Goal: Ask a question

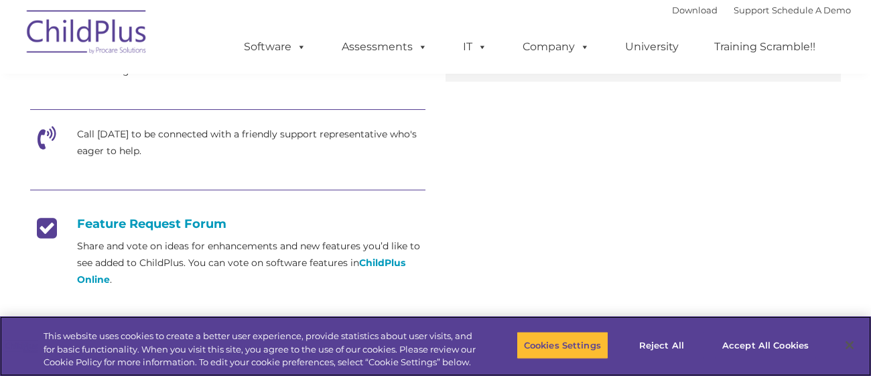
scroll to position [417, 0]
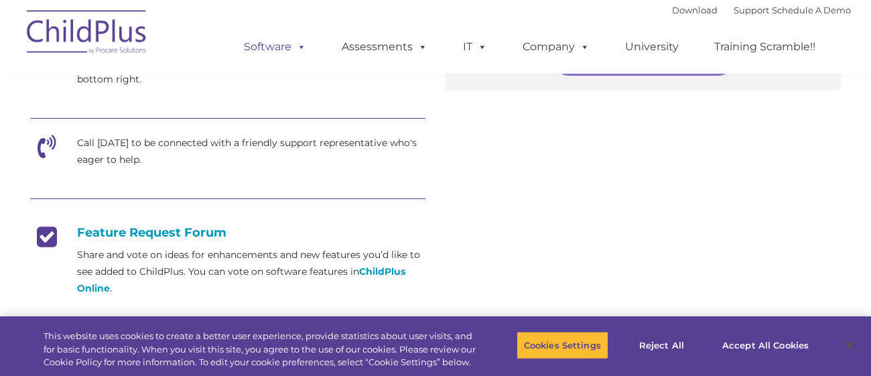
click at [275, 54] on link "Software" at bounding box center [274, 47] width 89 height 27
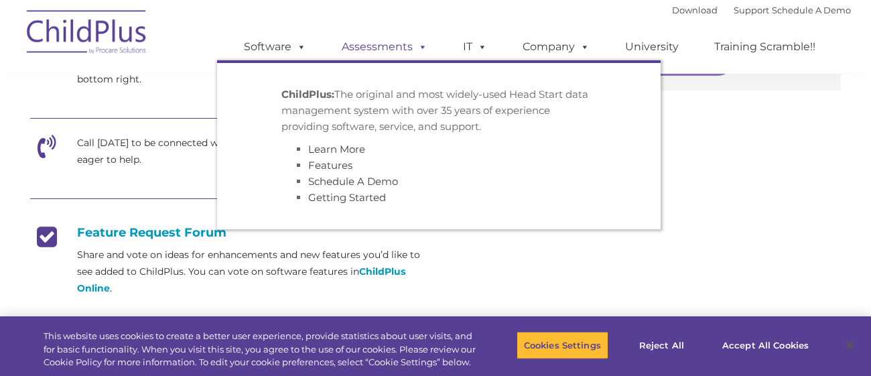
click at [390, 53] on link "Assessments" at bounding box center [384, 47] width 113 height 27
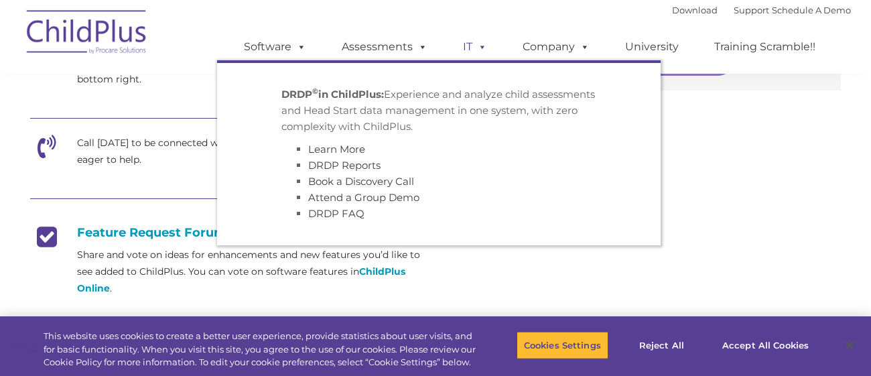
click at [482, 49] on span at bounding box center [479, 46] width 15 height 13
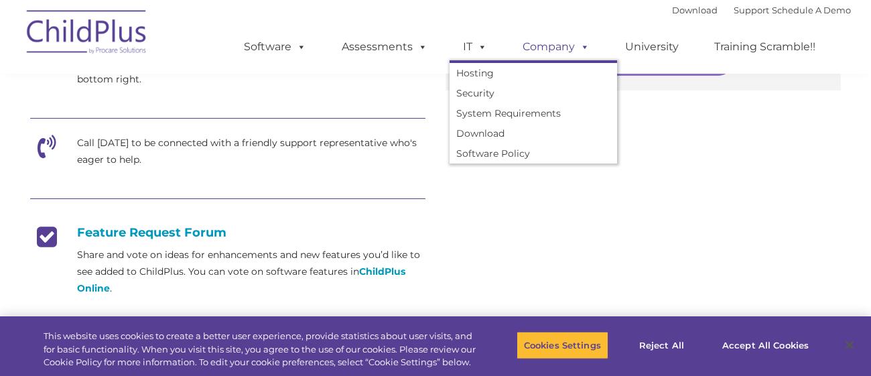
click at [581, 42] on span at bounding box center [582, 46] width 15 height 13
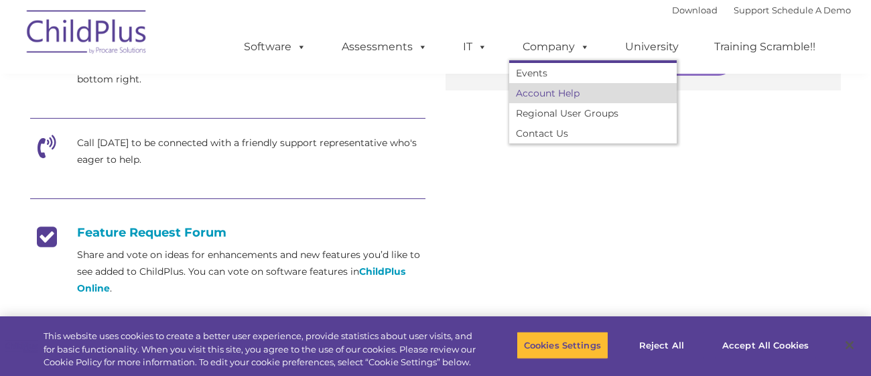
click at [555, 95] on link "Account Help" at bounding box center [593, 93] width 168 height 20
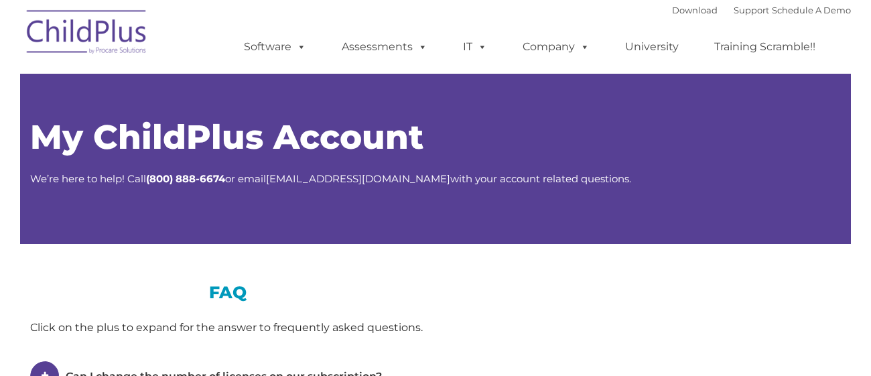
type input ""
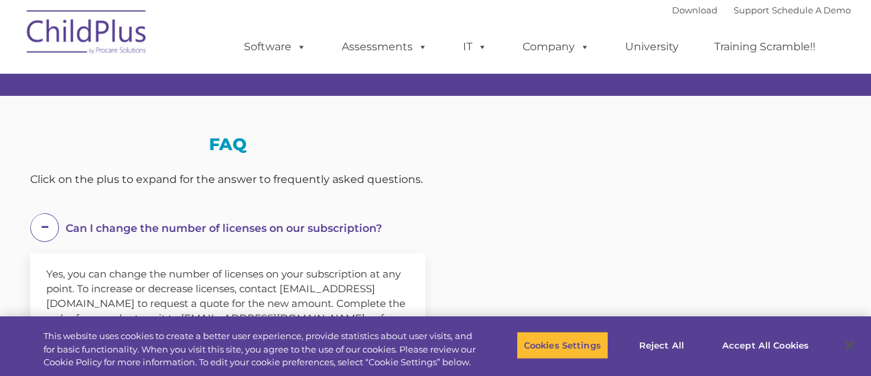
select select "MEDIUM"
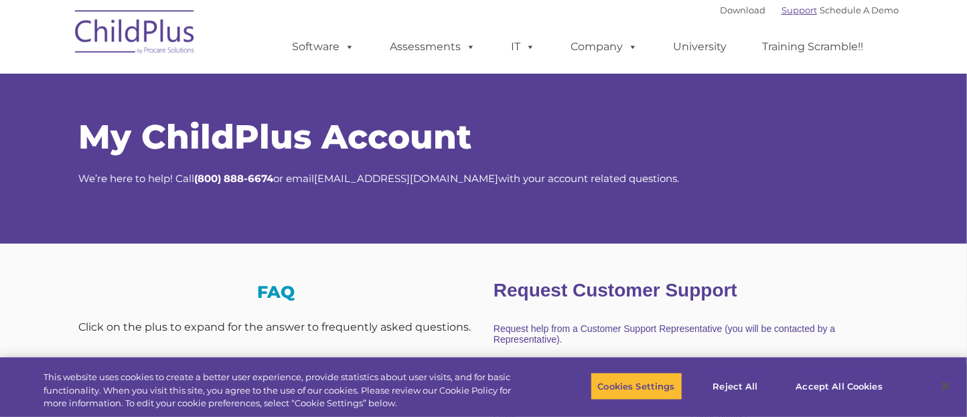
click at [797, 11] on link "Support" at bounding box center [800, 10] width 36 height 11
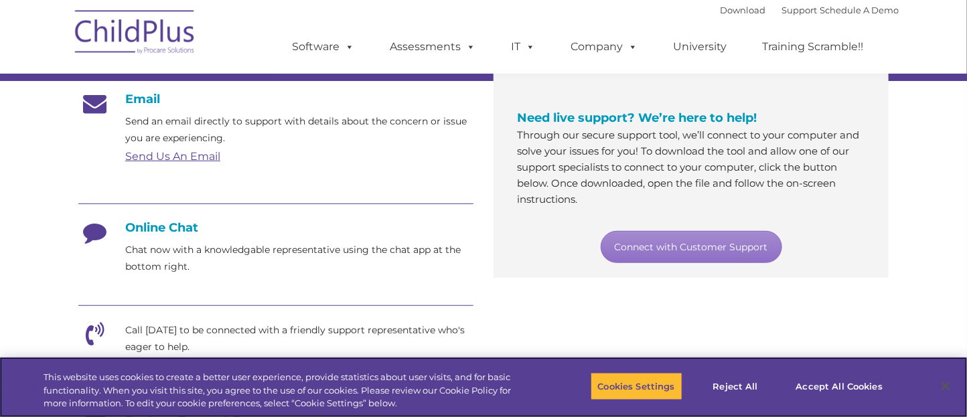
scroll to position [230, 0]
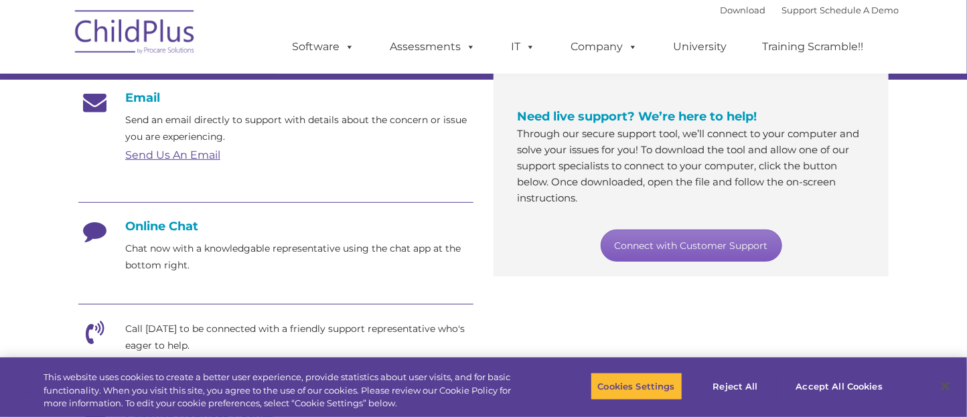
click at [685, 255] on link "Connect with Customer Support" at bounding box center [692, 246] width 182 height 32
click at [165, 228] on h4 "Online Chat" at bounding box center [275, 226] width 395 height 15
click at [96, 234] on icon at bounding box center [95, 236] width 34 height 34
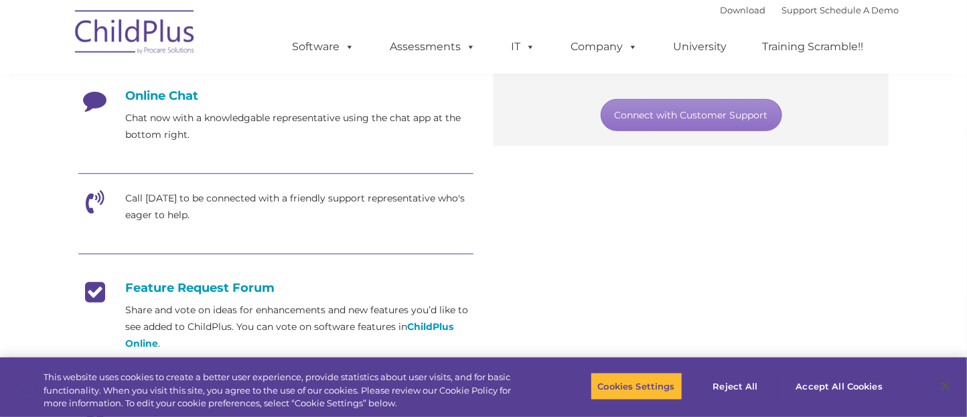
scroll to position [360, 0]
click at [742, 389] on button "Reject All" at bounding box center [736, 387] width 84 height 28
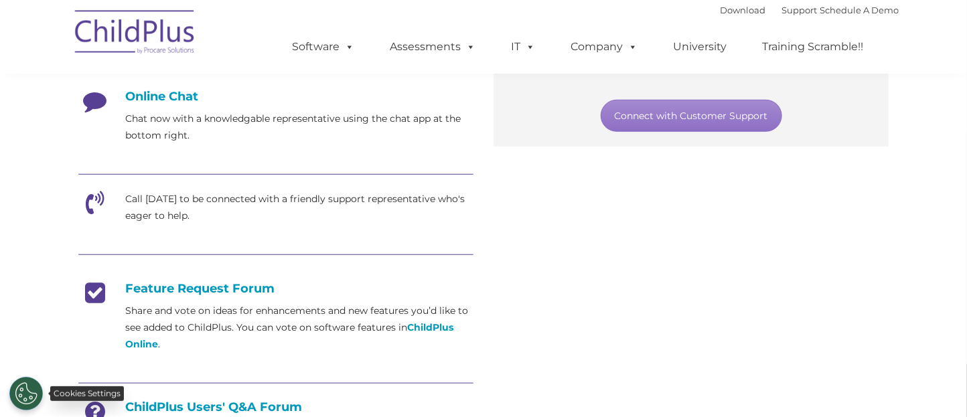
click at [25, 382] on button "Cookies Settings" at bounding box center [26, 394] width 34 height 34
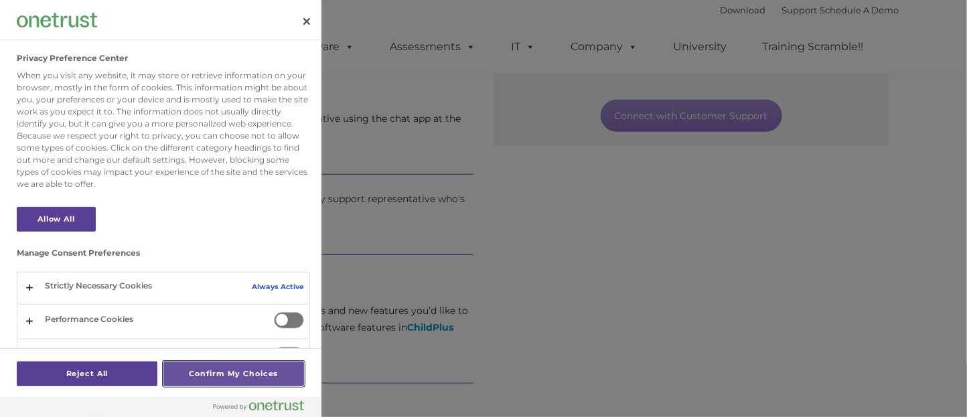
click at [232, 382] on button "Confirm My Choices" at bounding box center [233, 374] width 141 height 25
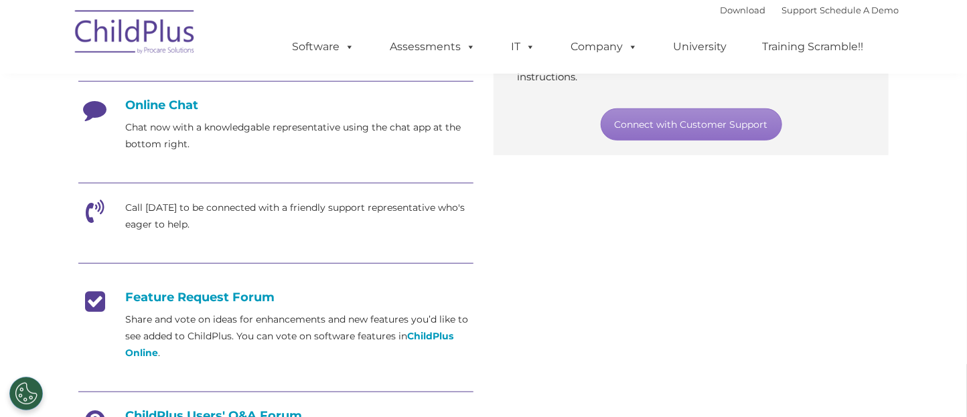
scroll to position [0, 0]
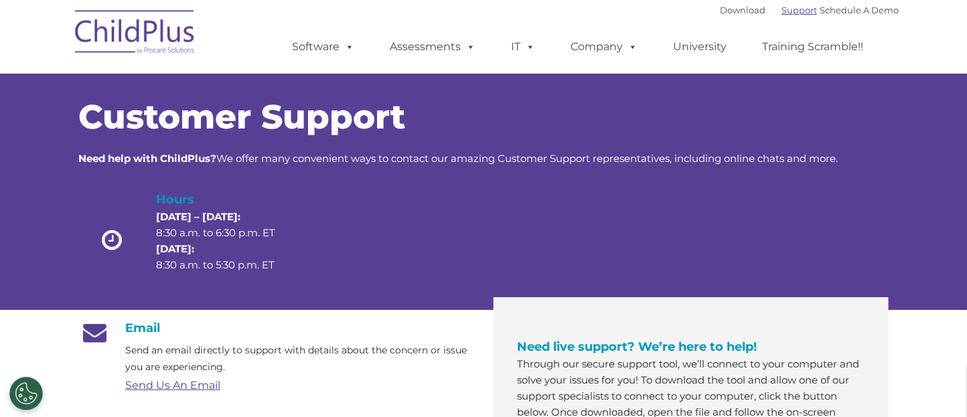
click at [785, 9] on link "Support" at bounding box center [800, 10] width 36 height 11
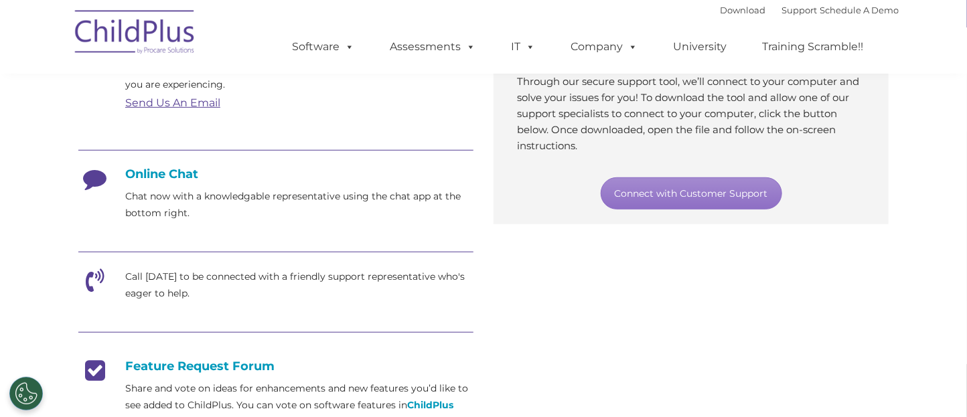
scroll to position [293, 0]
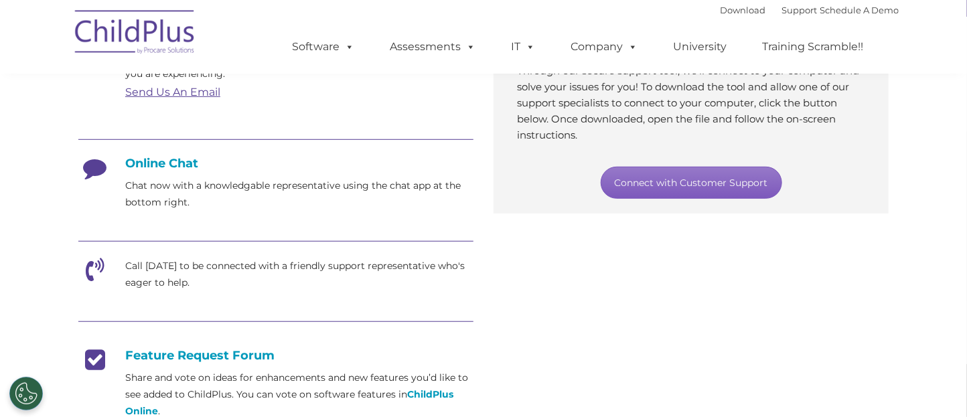
click at [653, 180] on link "Connect with Customer Support" at bounding box center [692, 183] width 182 height 32
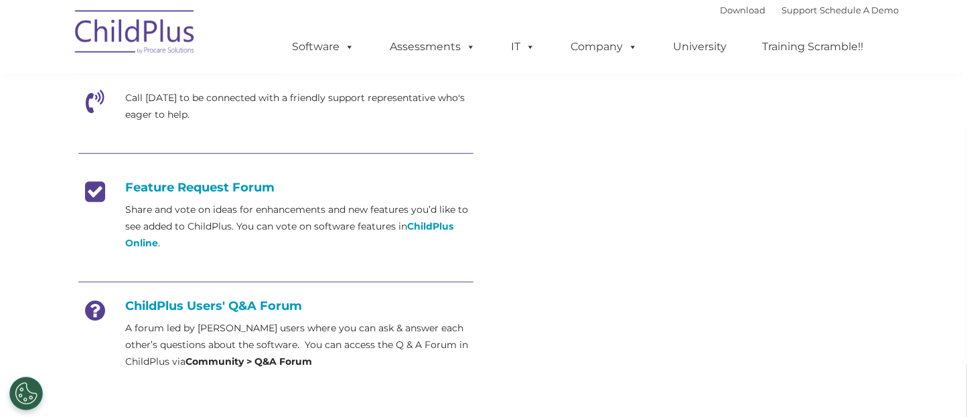
scroll to position [0, 0]
